Goal: Information Seeking & Learning: Learn about a topic

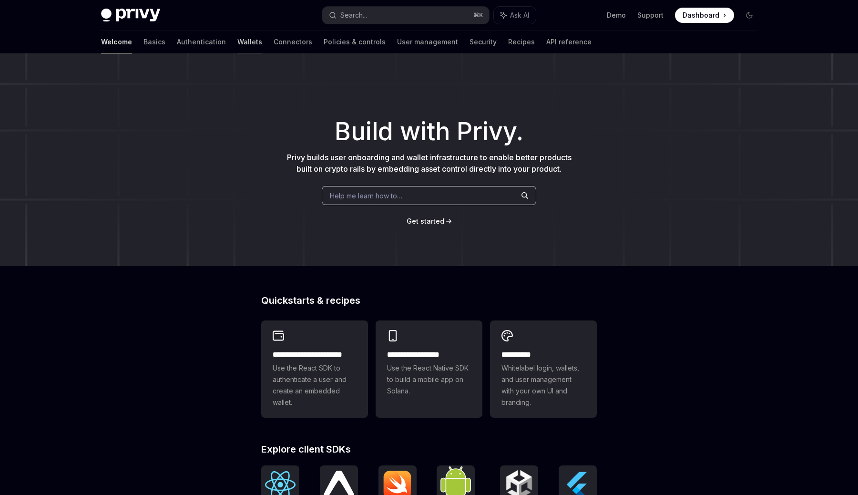
click at [237, 41] on link "Wallets" at bounding box center [249, 42] width 25 height 23
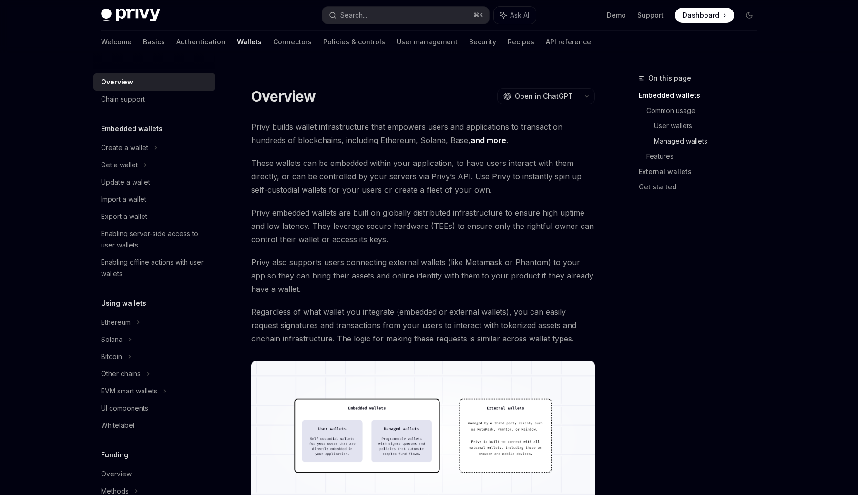
click at [681, 141] on link "Managed wallets" at bounding box center [709, 141] width 111 height 15
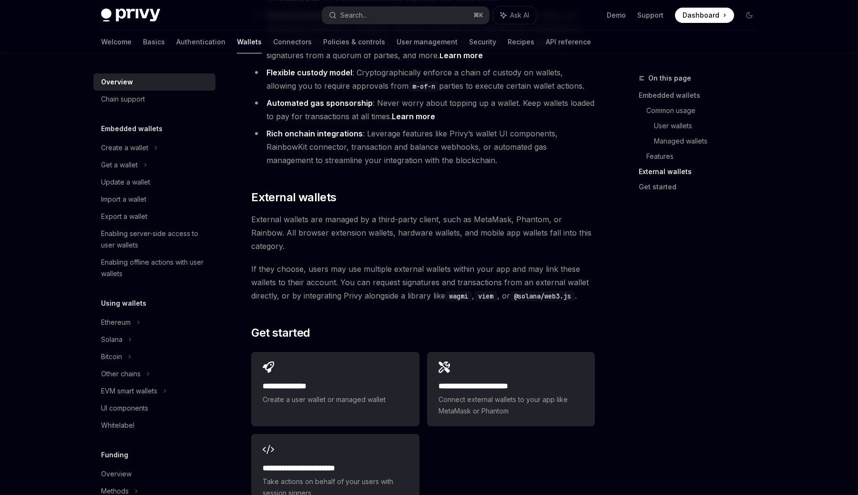
scroll to position [1306, 0]
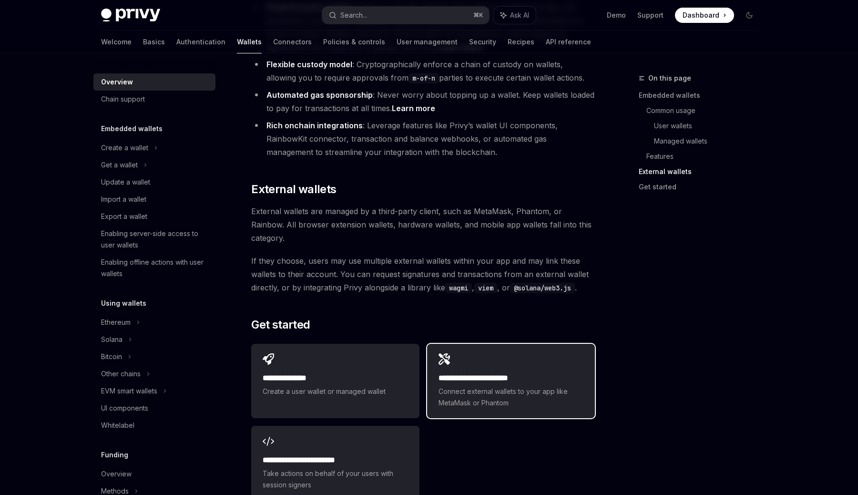
click at [473, 372] on h2 "**********" at bounding box center [511, 377] width 145 height 11
type textarea "*"
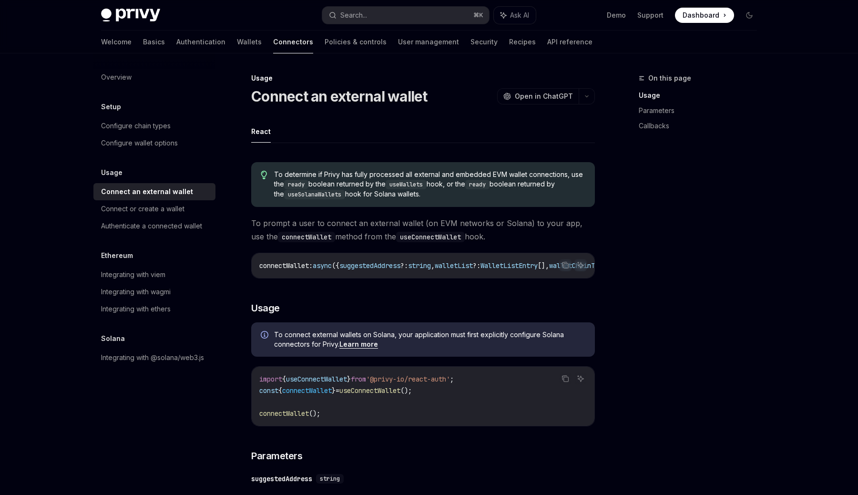
click at [354, 131] on ul "React" at bounding box center [423, 131] width 344 height 23
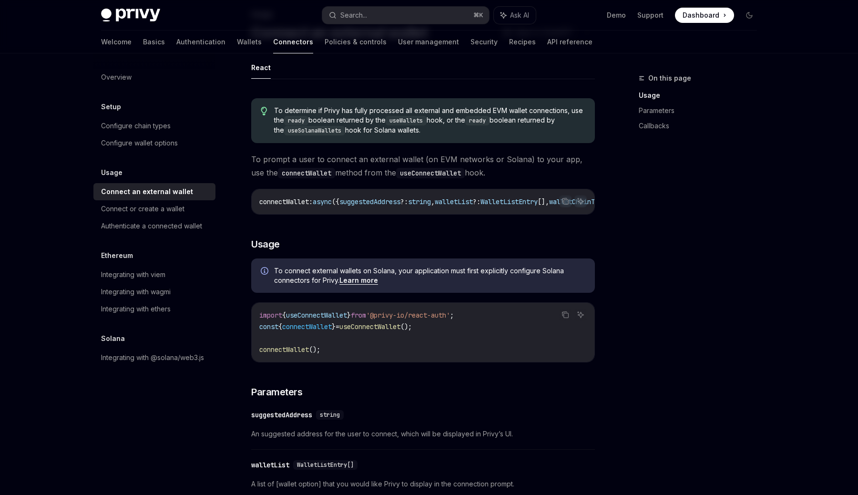
scroll to position [65, 0]
